Goal: Navigation & Orientation: Find specific page/section

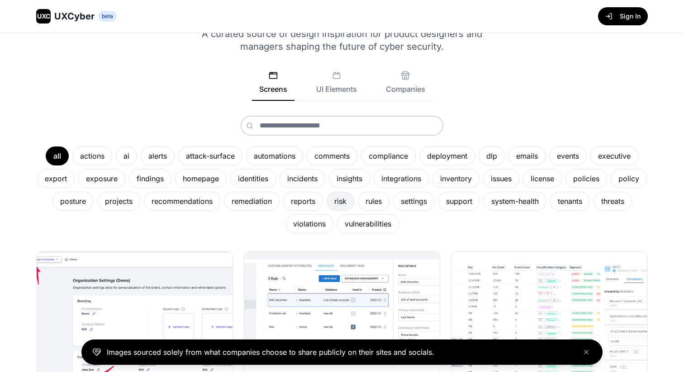
scroll to position [57, 0]
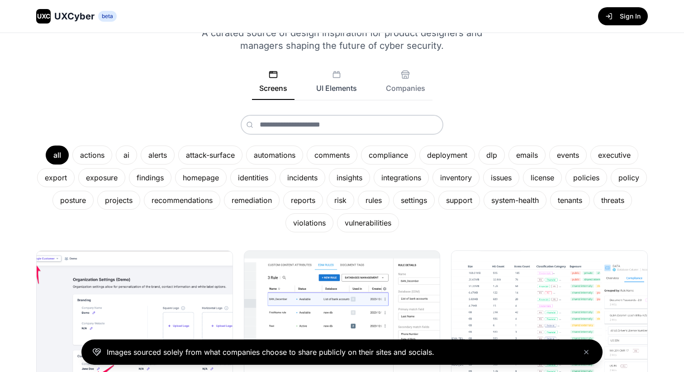
click at [339, 74] on icon at bounding box center [336, 74] width 9 height 9
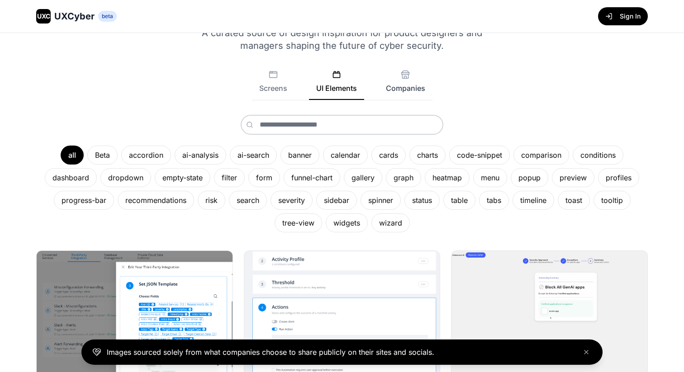
click at [402, 83] on button "Companies" at bounding box center [405, 85] width 54 height 30
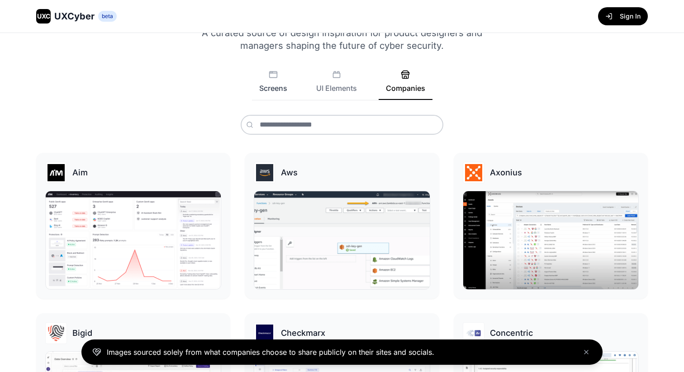
click at [272, 85] on button "Screens" at bounding box center [273, 85] width 42 height 30
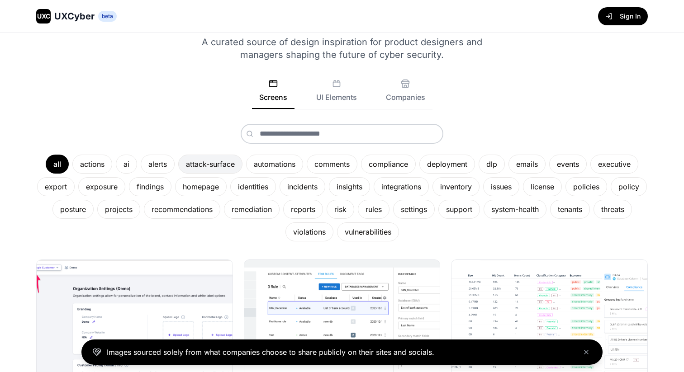
scroll to position [50, 0]
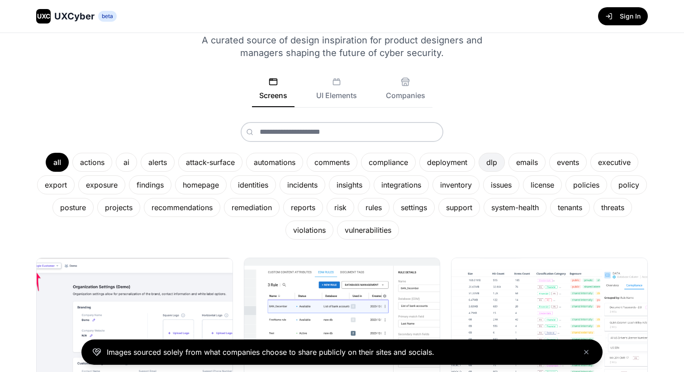
click at [494, 168] on div "dlp" at bounding box center [491, 162] width 26 height 19
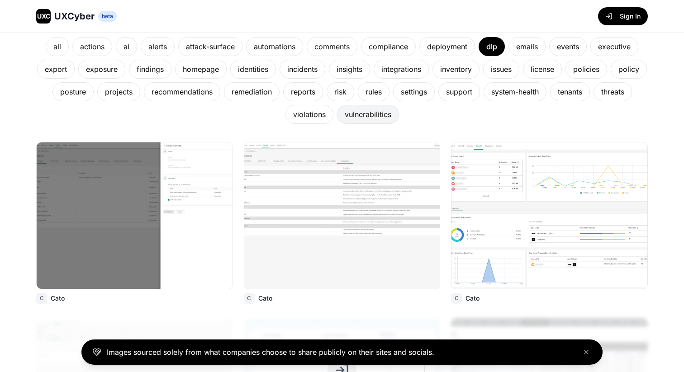
scroll to position [0, 0]
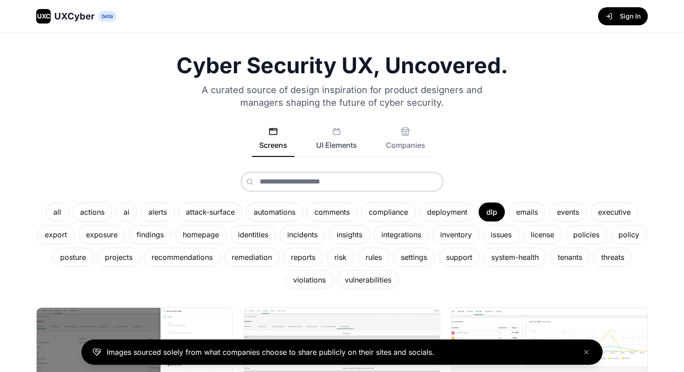
click at [323, 136] on button "UI Elements" at bounding box center [336, 142] width 55 height 30
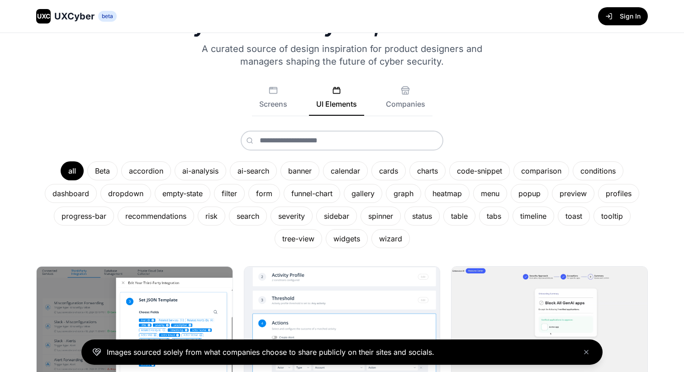
scroll to position [47, 0]
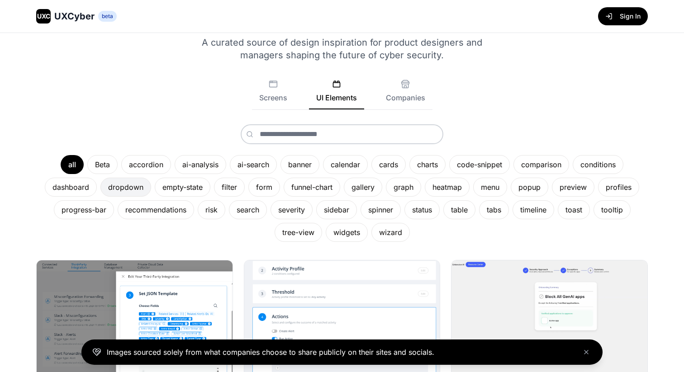
click at [141, 186] on div "dropdown" at bounding box center [125, 187] width 51 height 19
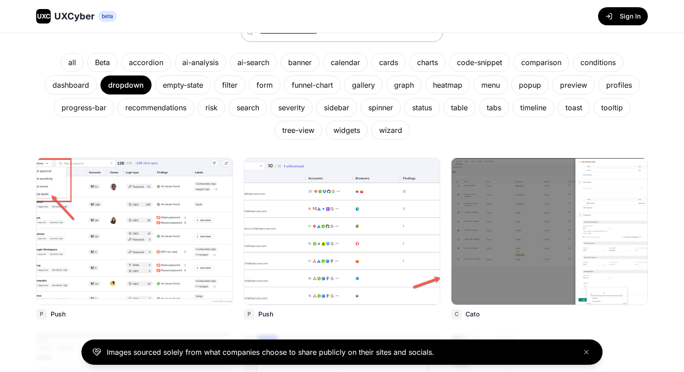
scroll to position [153, 0]
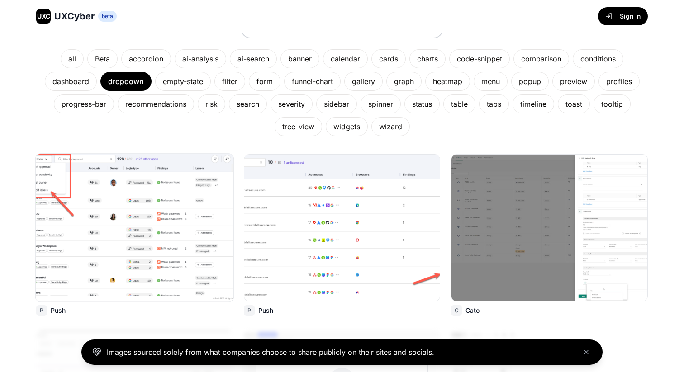
click at [188, 236] on img at bounding box center [135, 228] width 198 height 148
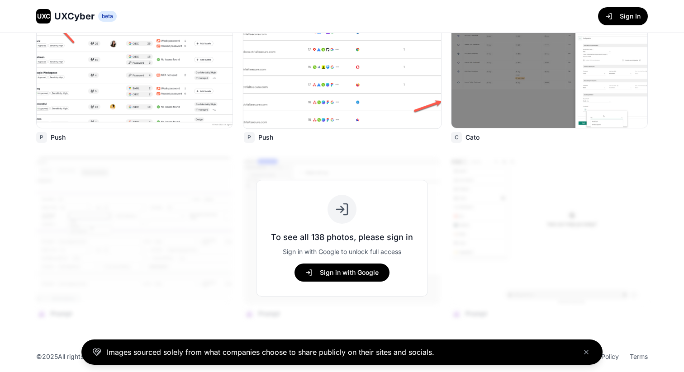
scroll to position [0, 0]
